Goal: Information Seeking & Learning: Learn about a topic

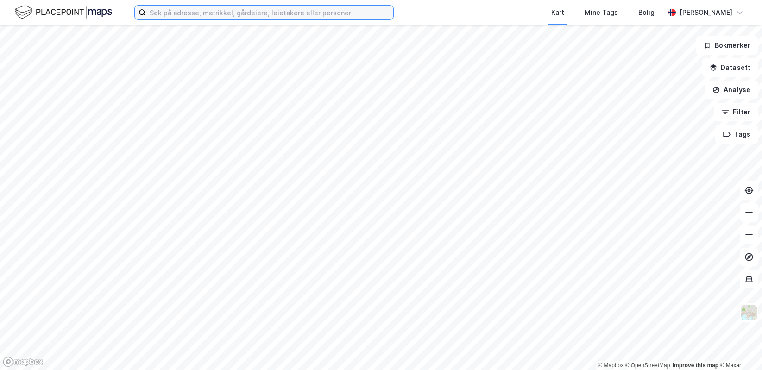
click at [204, 9] on input at bounding box center [270, 13] width 248 height 14
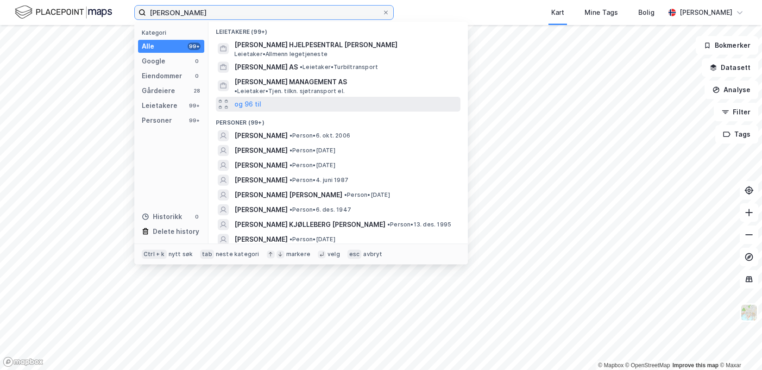
scroll to position [93, 0]
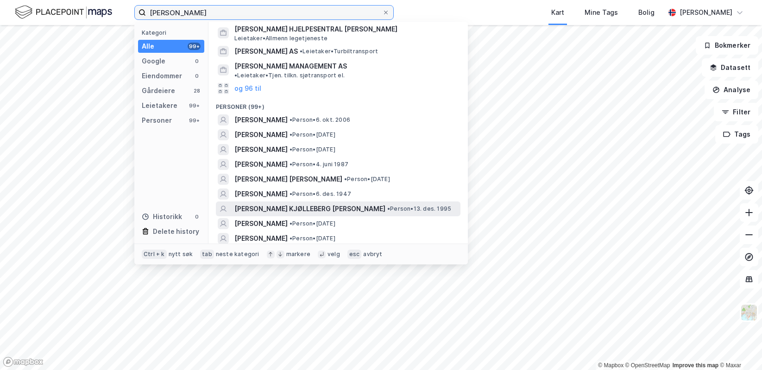
type input "[PERSON_NAME]"
click at [291, 203] on span "[PERSON_NAME] KJØLLEBERG [PERSON_NAME]" at bounding box center [310, 208] width 151 height 11
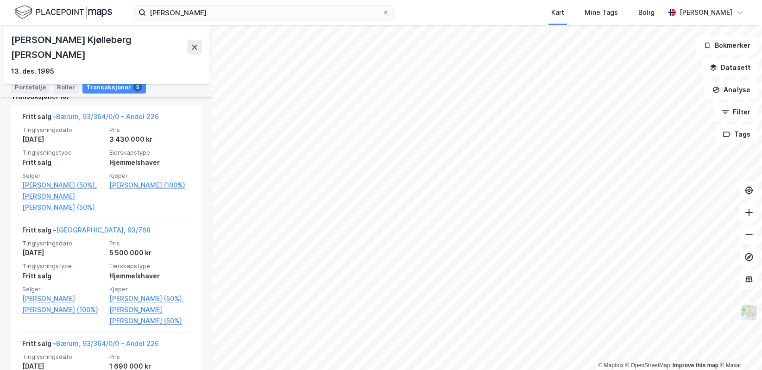
scroll to position [232, 0]
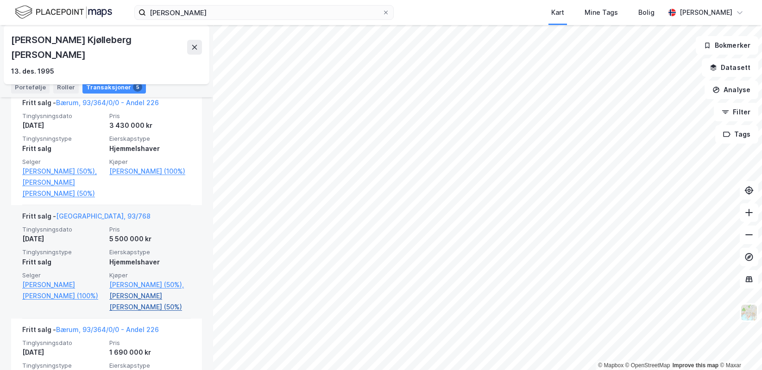
click at [132, 304] on link "[PERSON_NAME] [PERSON_NAME] (50%)" at bounding box center [150, 302] width 82 height 22
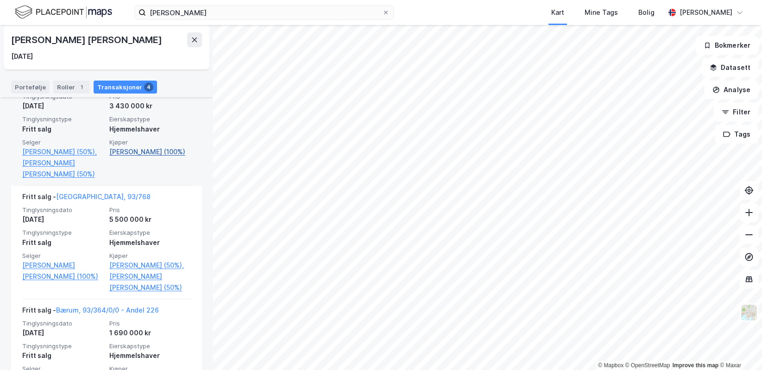
scroll to position [278, 0]
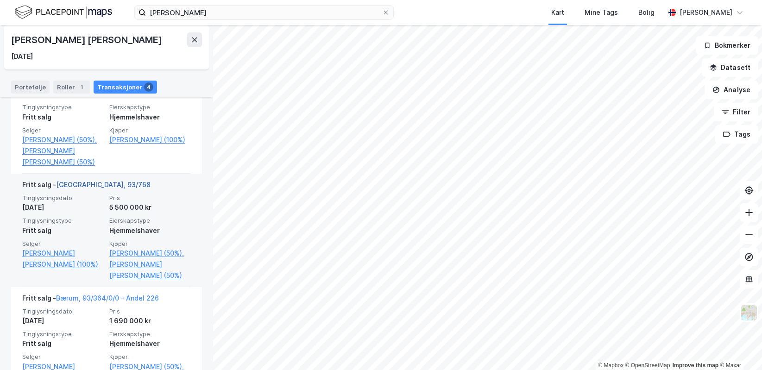
click at [88, 189] on link "[GEOGRAPHIC_DATA], 93/768" at bounding box center [103, 185] width 95 height 8
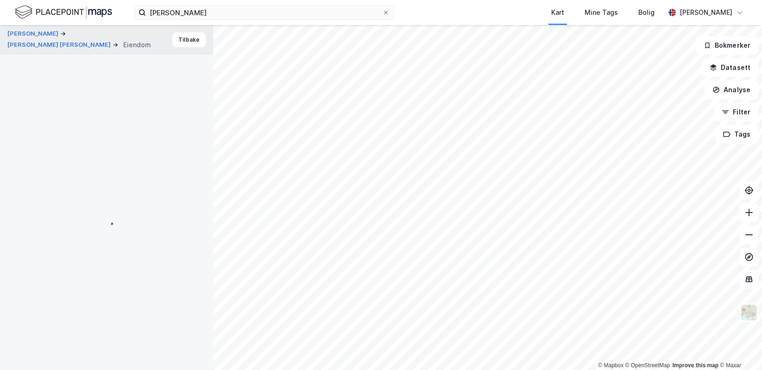
scroll to position [2, 0]
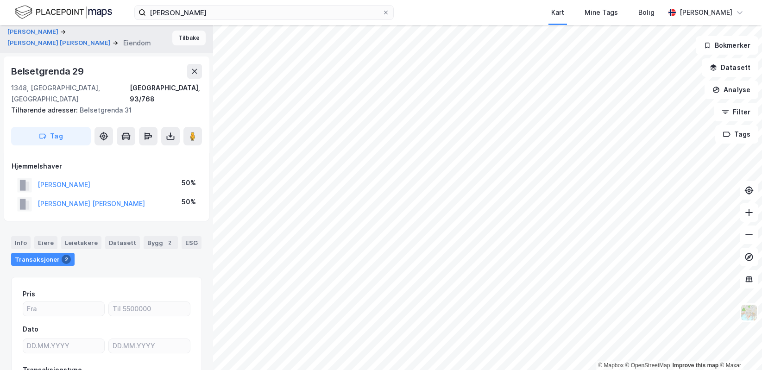
click at [176, 41] on button "Tilbake" at bounding box center [188, 38] width 33 height 15
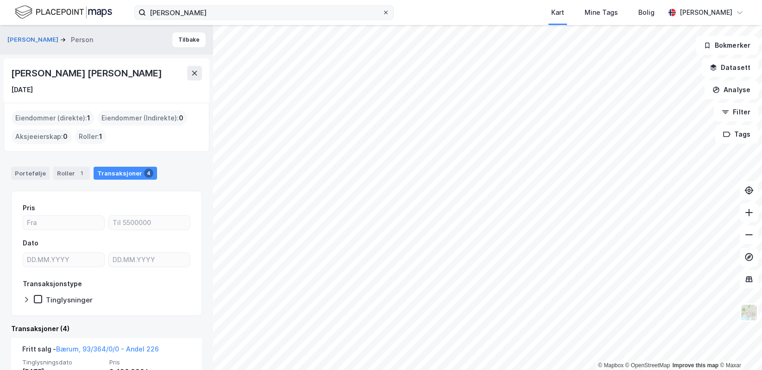
click at [387, 13] on icon at bounding box center [386, 13] width 6 height 6
click at [382, 13] on input "[PERSON_NAME]" at bounding box center [264, 13] width 236 height 14
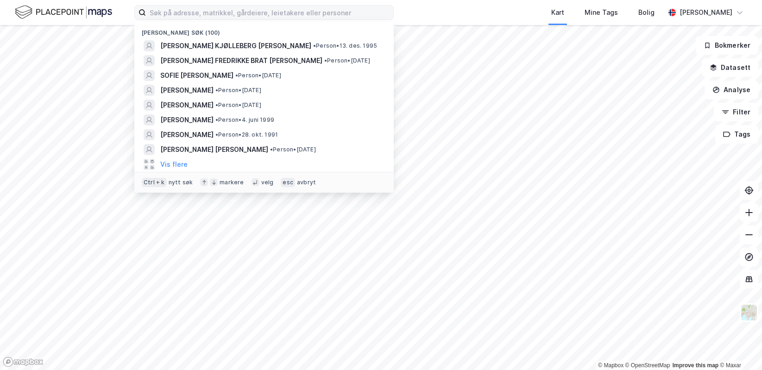
click at [422, 11] on div "Nylige søk (100) [PERSON_NAME] KJØLLEBERG [PERSON_NAME] • Person • 13. des. 199…" at bounding box center [381, 12] width 762 height 25
click at [356, 17] on input at bounding box center [270, 13] width 248 height 14
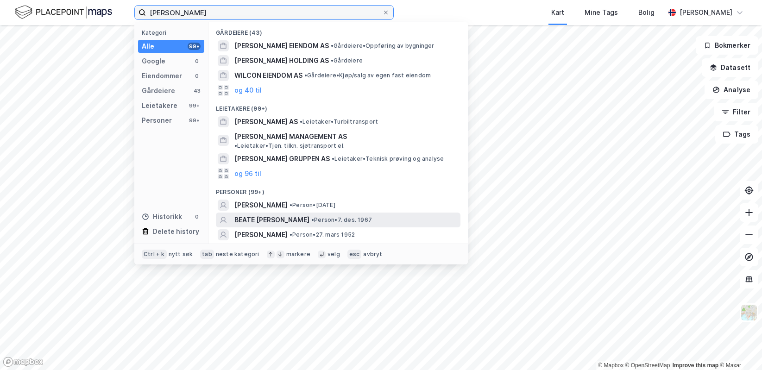
type input "[PERSON_NAME]"
click at [247, 216] on span "BEATE [PERSON_NAME]" at bounding box center [272, 220] width 75 height 11
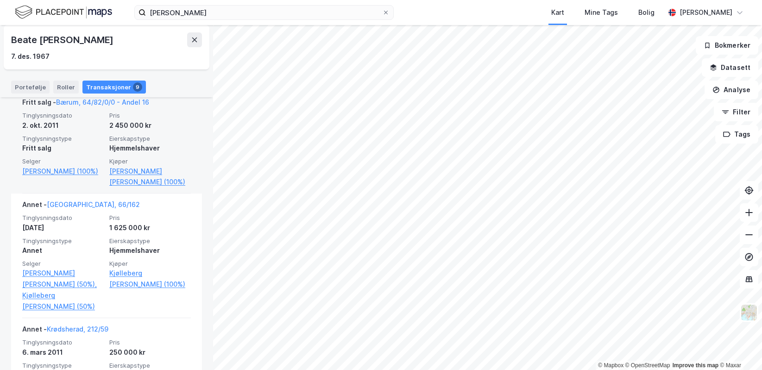
scroll to position [603, 0]
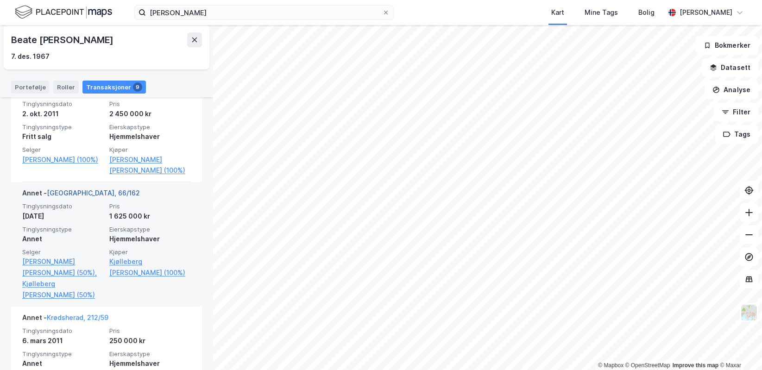
click at [84, 189] on link "[GEOGRAPHIC_DATA], 66/162" at bounding box center [93, 193] width 93 height 8
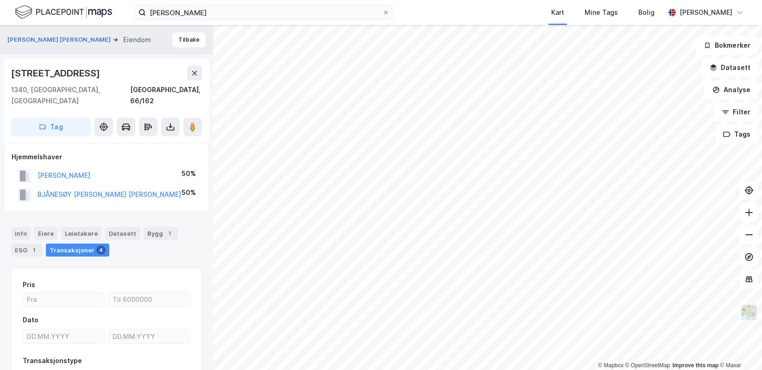
scroll to position [2, 0]
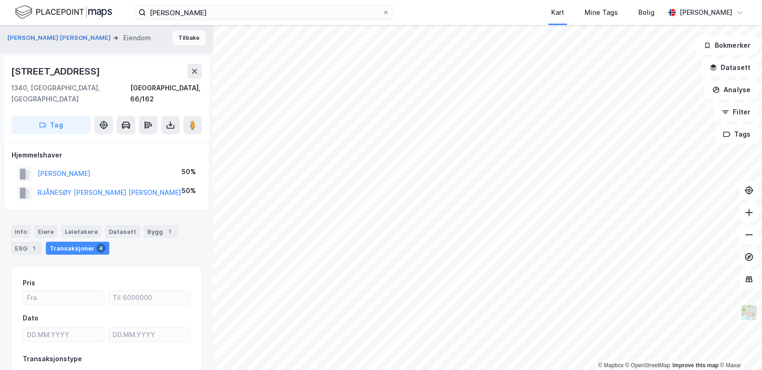
click at [195, 43] on button "Tilbake" at bounding box center [188, 38] width 33 height 15
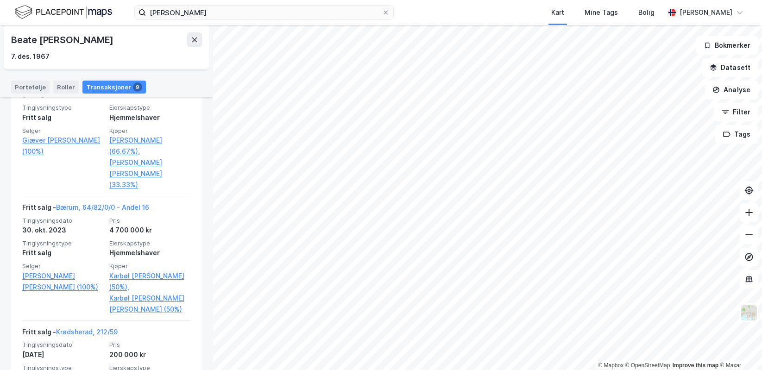
scroll to position [232, 0]
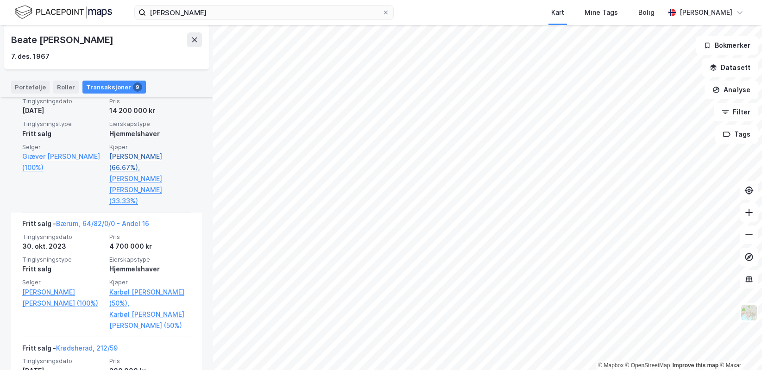
click at [134, 159] on link "[PERSON_NAME] (66.67%)," at bounding box center [150, 162] width 82 height 22
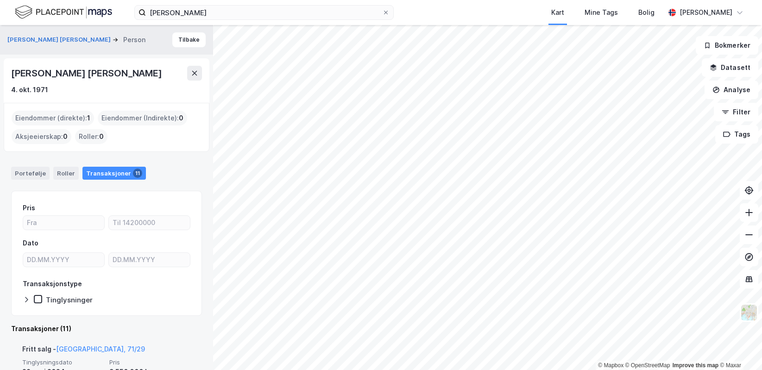
click at [181, 31] on div "[PERSON_NAME] [PERSON_NAME]" at bounding box center [106, 40] width 213 height 30
click at [180, 36] on button "Tilbake" at bounding box center [188, 39] width 33 height 15
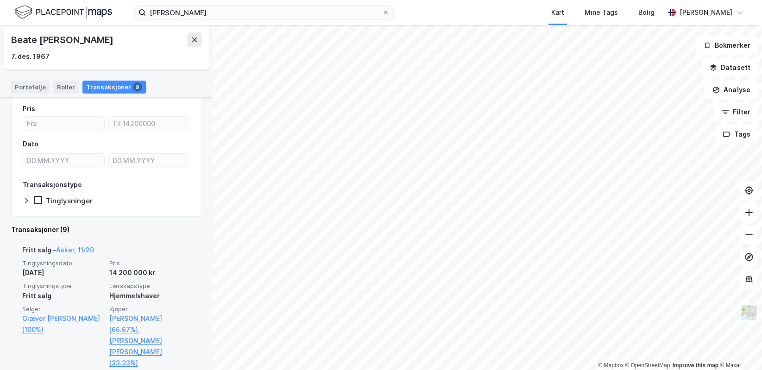
scroll to position [139, 0]
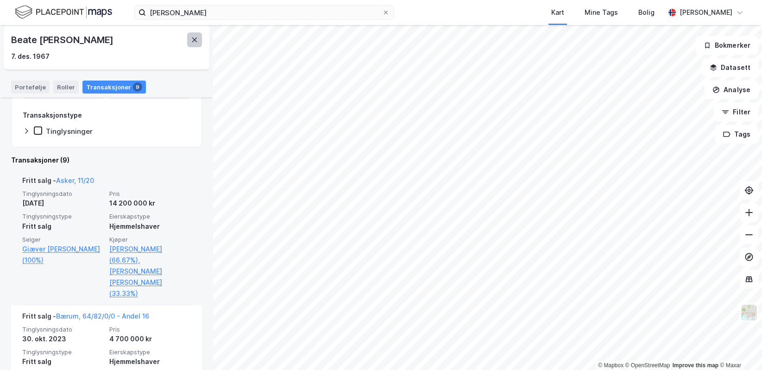
click at [189, 40] on button at bounding box center [194, 39] width 15 height 15
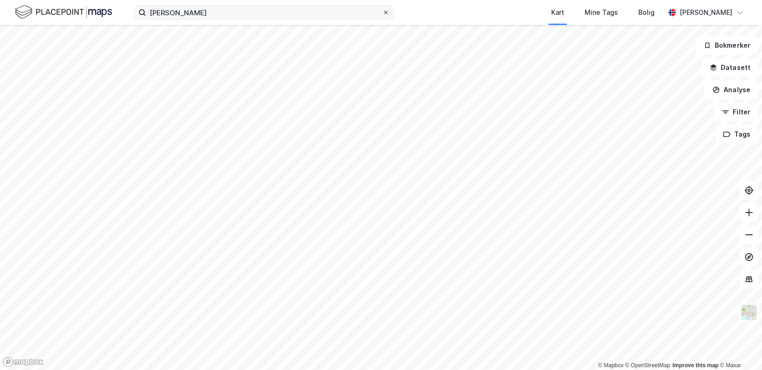
click at [384, 10] on icon at bounding box center [386, 13] width 6 height 6
click at [382, 10] on input "[PERSON_NAME]" at bounding box center [264, 13] width 236 height 14
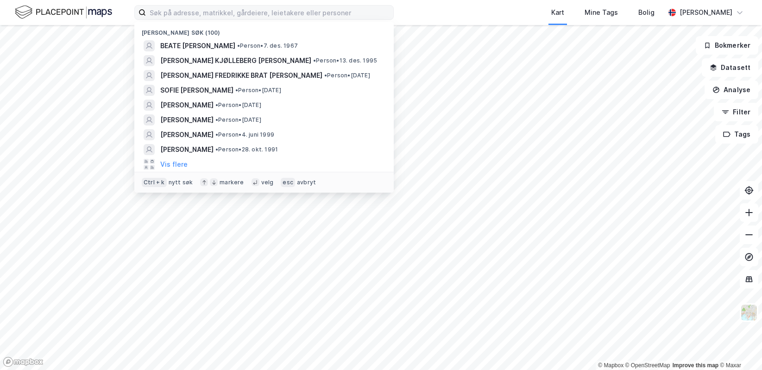
click at [476, 8] on div "Kart Mine Tags Bolig" at bounding box center [551, 12] width 227 height 25
click at [180, 11] on input at bounding box center [270, 13] width 248 height 14
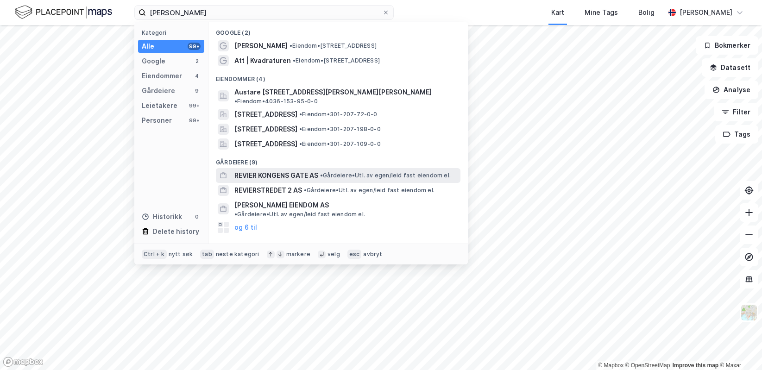
click at [278, 170] on span "REVIER KONGENS GATE AS" at bounding box center [277, 175] width 84 height 11
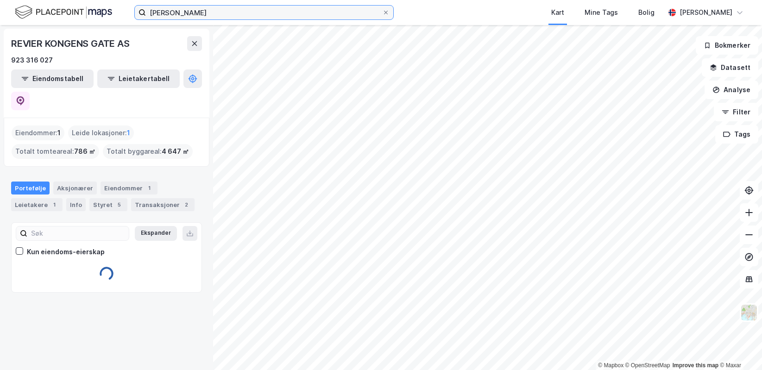
click at [208, 13] on input "[PERSON_NAME]" at bounding box center [264, 13] width 236 height 14
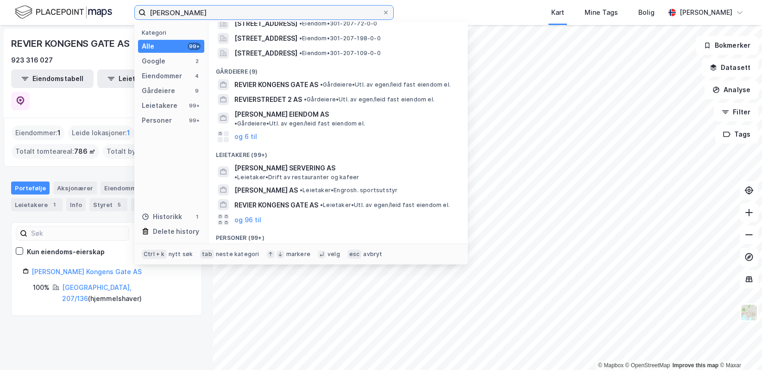
scroll to position [93, 0]
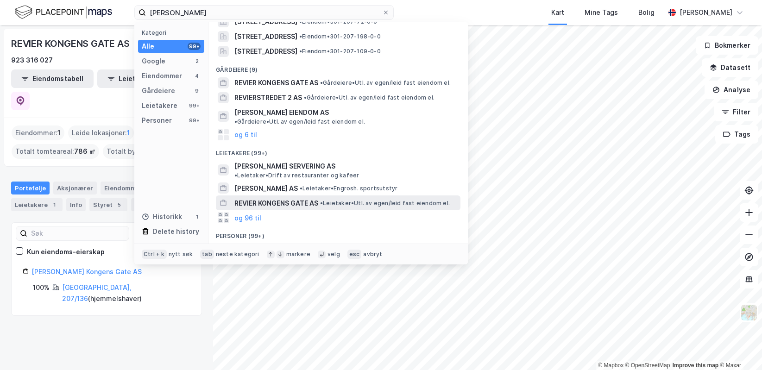
click at [270, 198] on span "REVIER KONGENS GATE AS" at bounding box center [277, 203] width 84 height 11
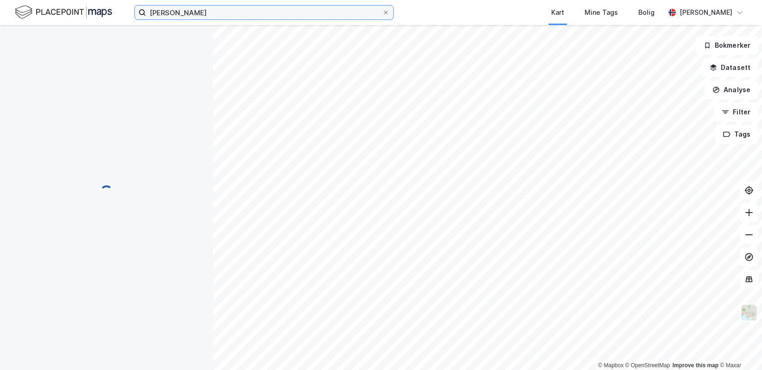
click at [214, 15] on input "[PERSON_NAME]" at bounding box center [264, 13] width 236 height 14
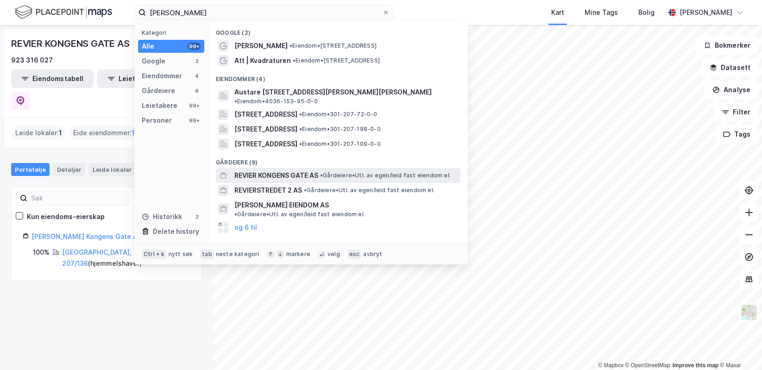
click at [271, 170] on span "REVIER KONGENS GATE AS" at bounding box center [277, 175] width 84 height 11
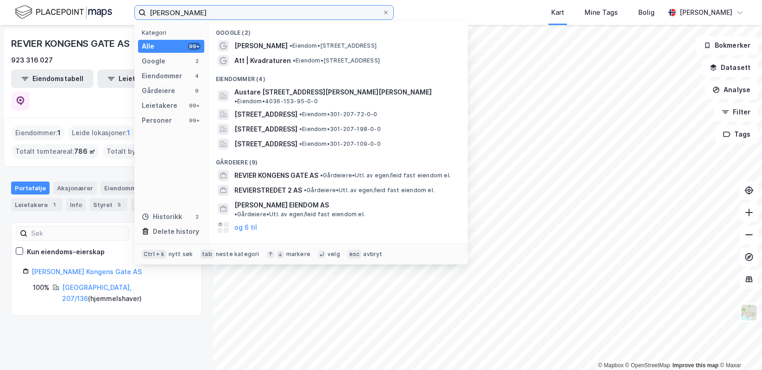
click at [224, 18] on input "[PERSON_NAME]" at bounding box center [264, 13] width 236 height 14
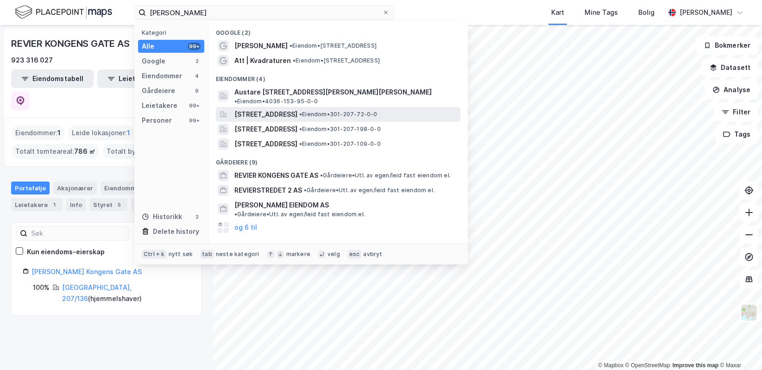
click at [265, 107] on div "[STREET_ADDRESS] • Eiendom • 301-207-72-0-0" at bounding box center [338, 114] width 245 height 15
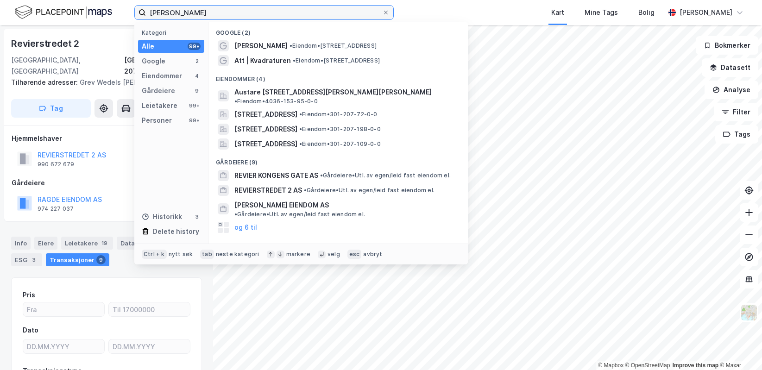
scroll to position [2, 0]
click at [200, 9] on input "[PERSON_NAME]" at bounding box center [264, 13] width 236 height 14
drag, startPoint x: 200, startPoint y: 9, endPoint x: 138, endPoint y: 11, distance: 62.6
click at [138, 11] on label "[PERSON_NAME]" at bounding box center [264, 12] width 260 height 15
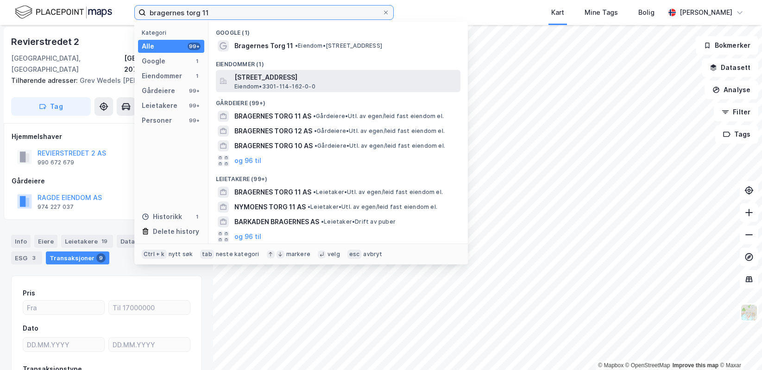
type input "bragernes torg 11"
click at [311, 85] on span "Eiendom • 3301-114-162-0-0" at bounding box center [275, 86] width 81 height 7
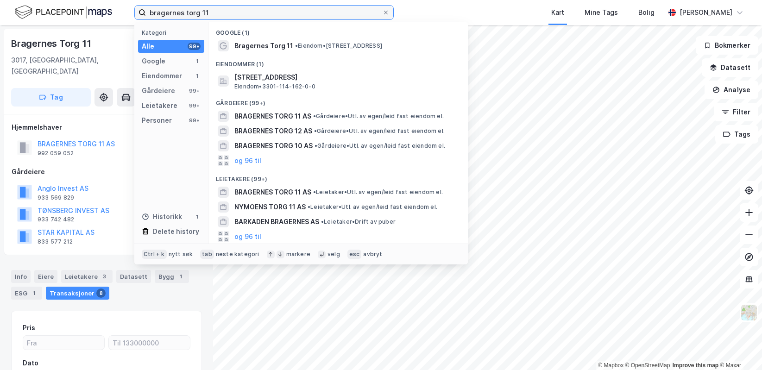
click at [223, 10] on input "bragernes torg 11" at bounding box center [264, 13] width 236 height 14
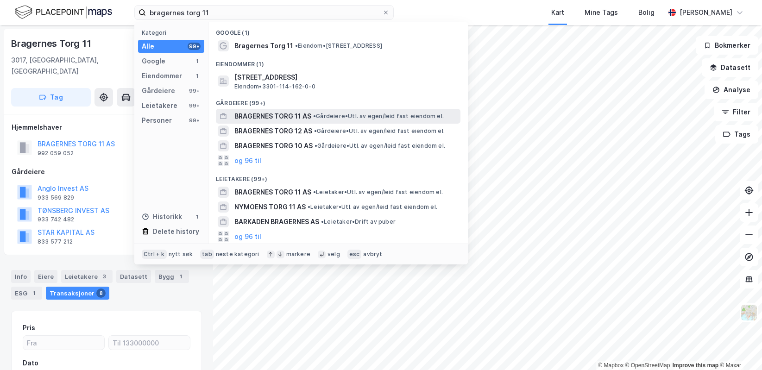
click at [286, 122] on div "BRAGERNES TORG 11 AS • Gårdeiere • Utl. av egen/[PERSON_NAME] fast eiendom el." at bounding box center [338, 116] width 245 height 15
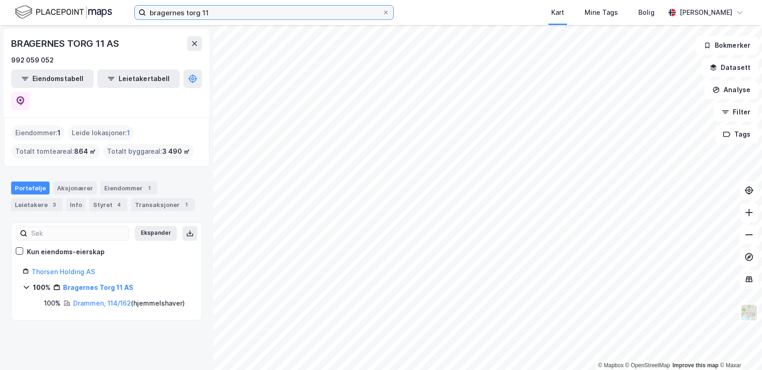
click at [261, 15] on input "bragernes torg 11" at bounding box center [264, 13] width 236 height 14
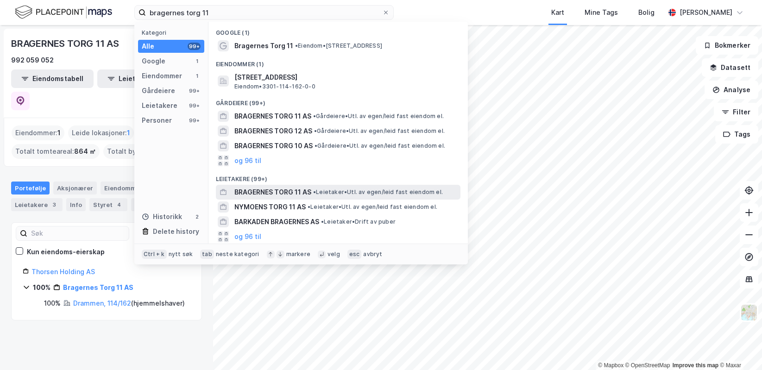
click at [286, 187] on span "BRAGERNES TORG 11 AS" at bounding box center [273, 192] width 77 height 11
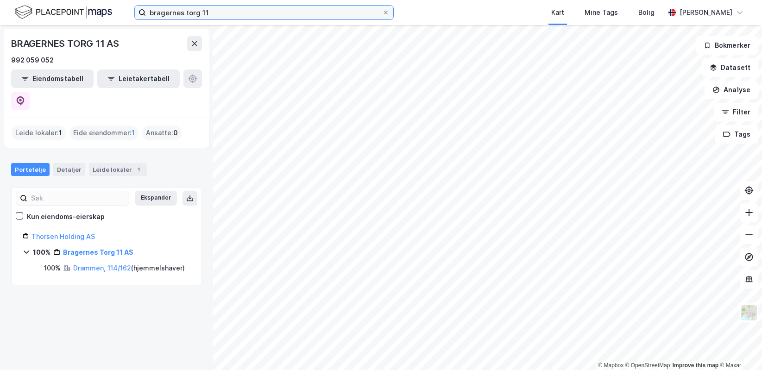
click at [239, 15] on input "bragernes torg 11" at bounding box center [264, 13] width 236 height 14
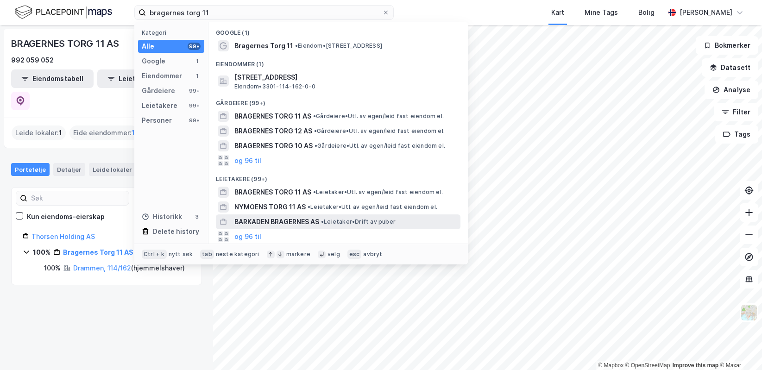
click at [313, 220] on span "BARKADEN BRAGERNES AS" at bounding box center [277, 221] width 85 height 11
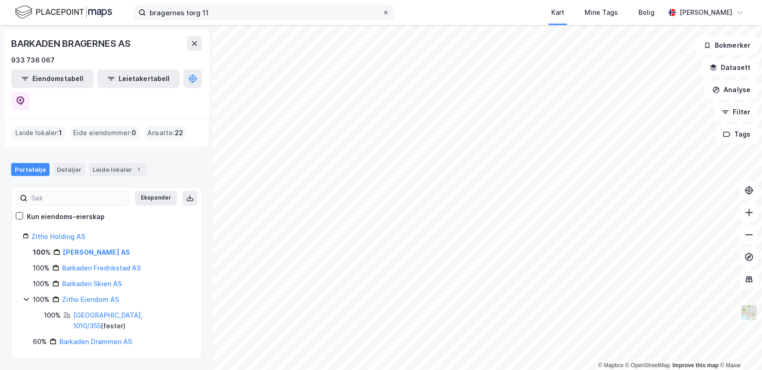
click at [389, 13] on span at bounding box center [385, 12] width 7 height 7
click at [382, 13] on input "bragernes torg 11" at bounding box center [264, 13] width 236 height 14
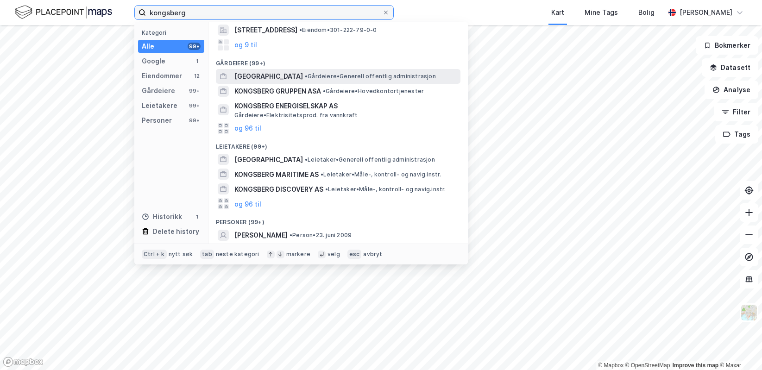
scroll to position [93, 0]
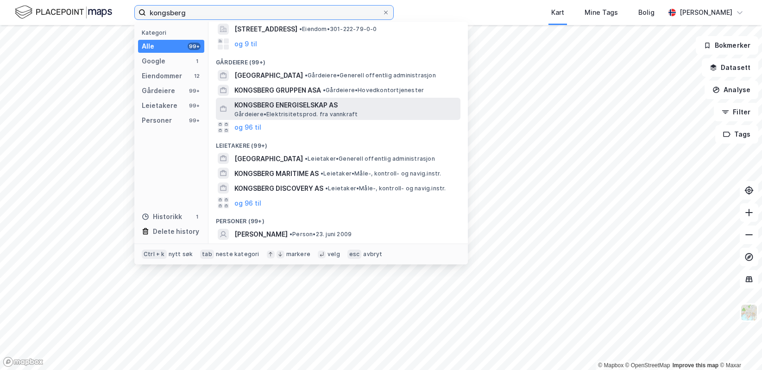
type input "kongsberg"
click at [326, 113] on span "Gårdeiere • Elektrisitetsprod. fra vannkraft" at bounding box center [296, 114] width 123 height 7
